Goal: Task Accomplishment & Management: Manage account settings

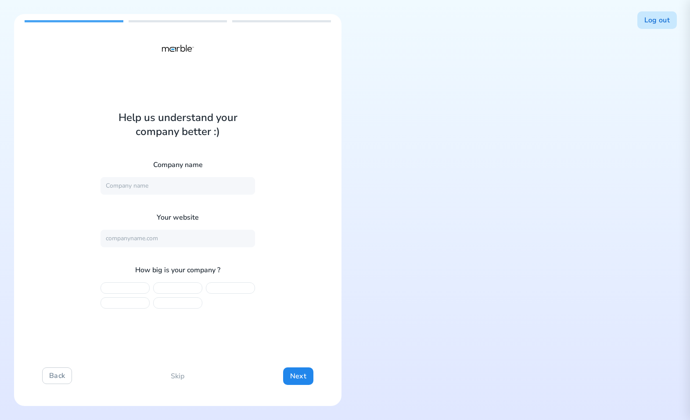
click at [662, 14] on button "Log out" at bounding box center [656, 20] width 39 height 18
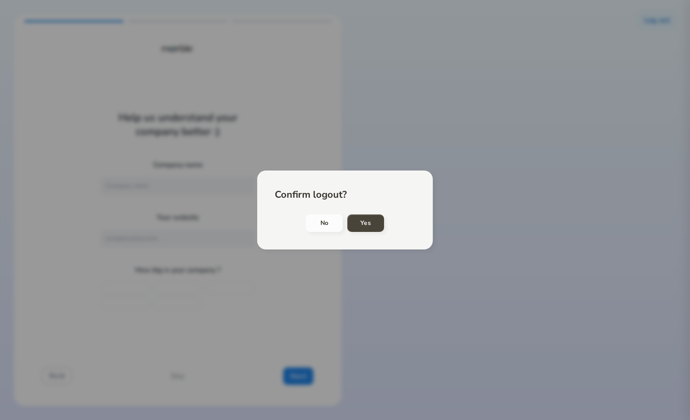
click at [368, 221] on h4 "Yes" at bounding box center [365, 223] width 11 height 11
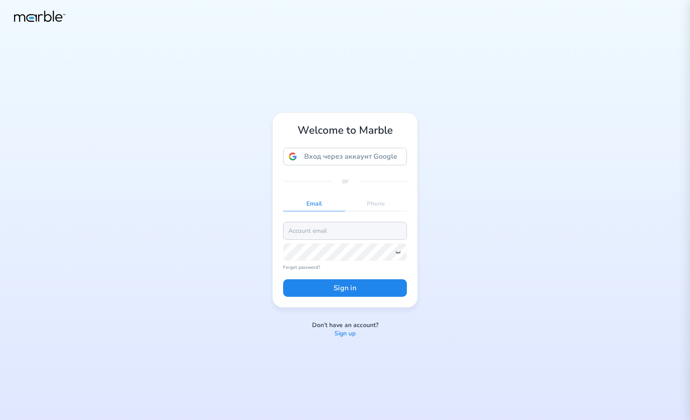
click at [321, 230] on input "email" at bounding box center [345, 231] width 124 height 18
click at [350, 234] on input "email" at bounding box center [345, 231] width 124 height 18
paste input "[EMAIL_ADDRESS][PERSON_NAME][DOMAIN_NAME]"
type input "[EMAIL_ADDRESS][PERSON_NAME][DOMAIN_NAME]"
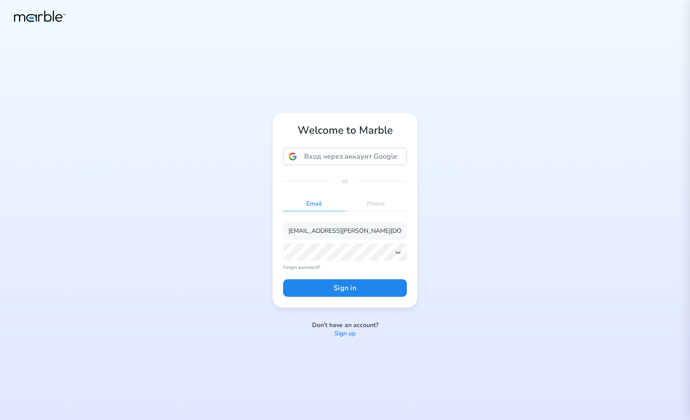
click at [398, 250] on icon at bounding box center [397, 252] width 7 height 7
click at [333, 277] on form "dashchinskiystas+alice@gmail.com Forgot password? Sign in" at bounding box center [345, 259] width 124 height 75
click at [330, 285] on button "Sign in" at bounding box center [345, 288] width 124 height 18
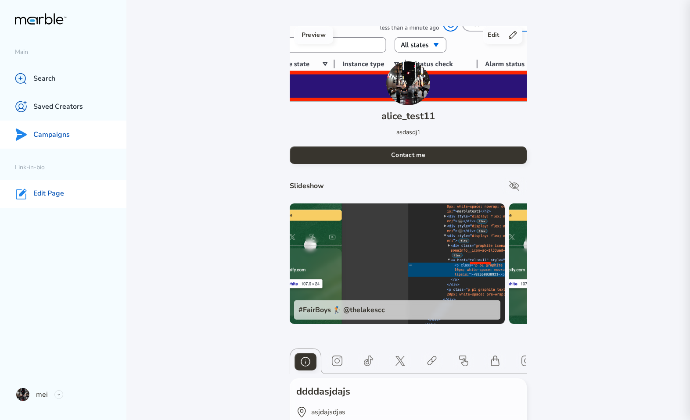
click at [42, 135] on p "Campaigns" at bounding box center [51, 134] width 36 height 9
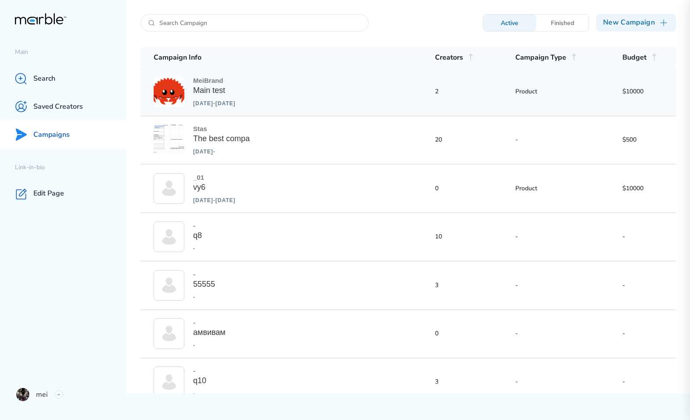
click at [309, 98] on div "MeiBrand Main test Aug 11 2025 - Aug 19 2025 2 Product $10000" at bounding box center [407, 92] width 535 height 48
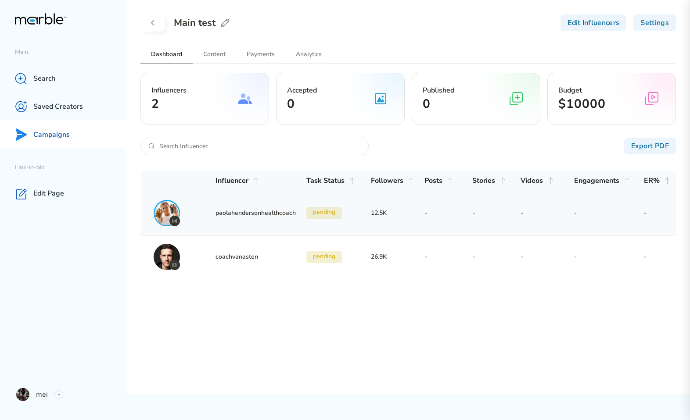
click at [401, 217] on h3 "12.5K" at bounding box center [398, 213] width 54 height 11
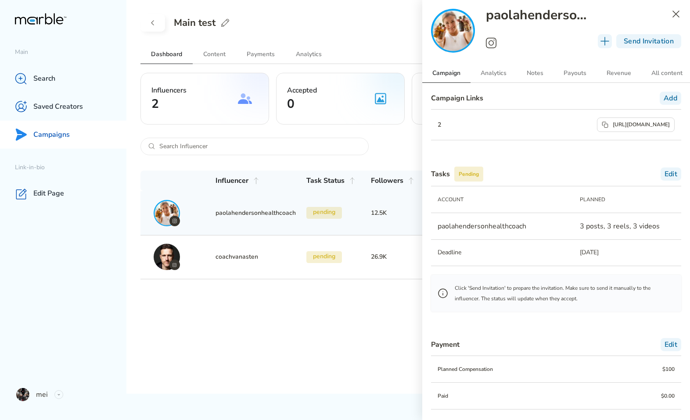
click at [618, 126] on p "https://dev.mrbl.bio/l/sf6j0d" at bounding box center [640, 125] width 57 height 12
